Goal: Check status

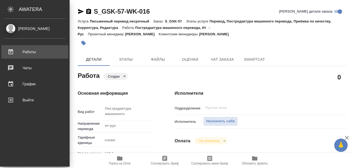
click at [11, 50] on div "Работы" at bounding box center [35, 52] width 62 height 8
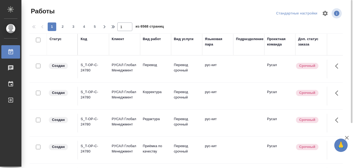
click at [86, 40] on div "Код" at bounding box center [84, 38] width 6 height 5
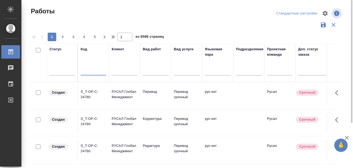
paste input "S_SNF-6678"
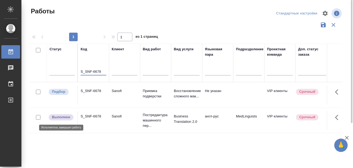
type input "S_SNF-6678"
click at [55, 117] on p "Выполнен" at bounding box center [61, 117] width 18 height 5
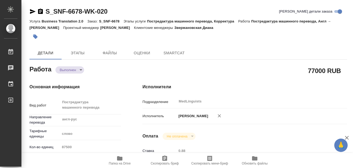
type textarea "x"
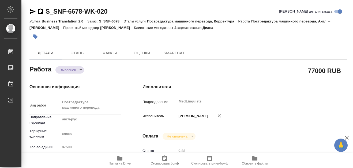
type textarea "x"
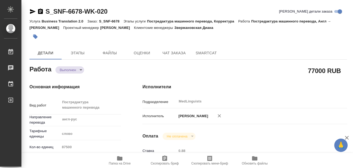
type textarea "x"
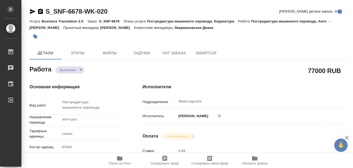
type textarea "x"
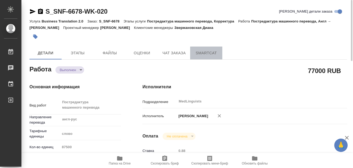
click at [205, 52] on span "SmartCat" at bounding box center [207, 53] width 26 height 7
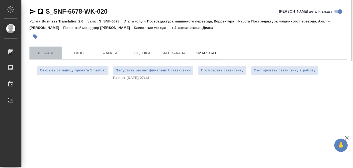
click at [46, 53] on span "Детали" at bounding box center [46, 53] width 26 height 7
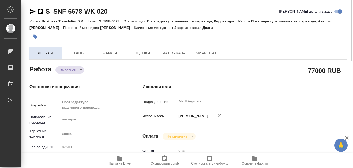
type textarea "x"
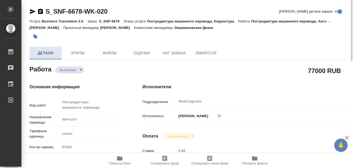
type textarea "x"
